Goal: Use online tool/utility: Utilize a website feature to perform a specific function

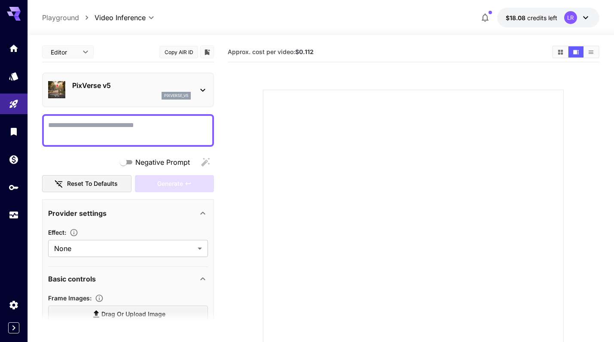
type input "**********"
type input "***"
